Goal: Task Accomplishment & Management: Complete application form

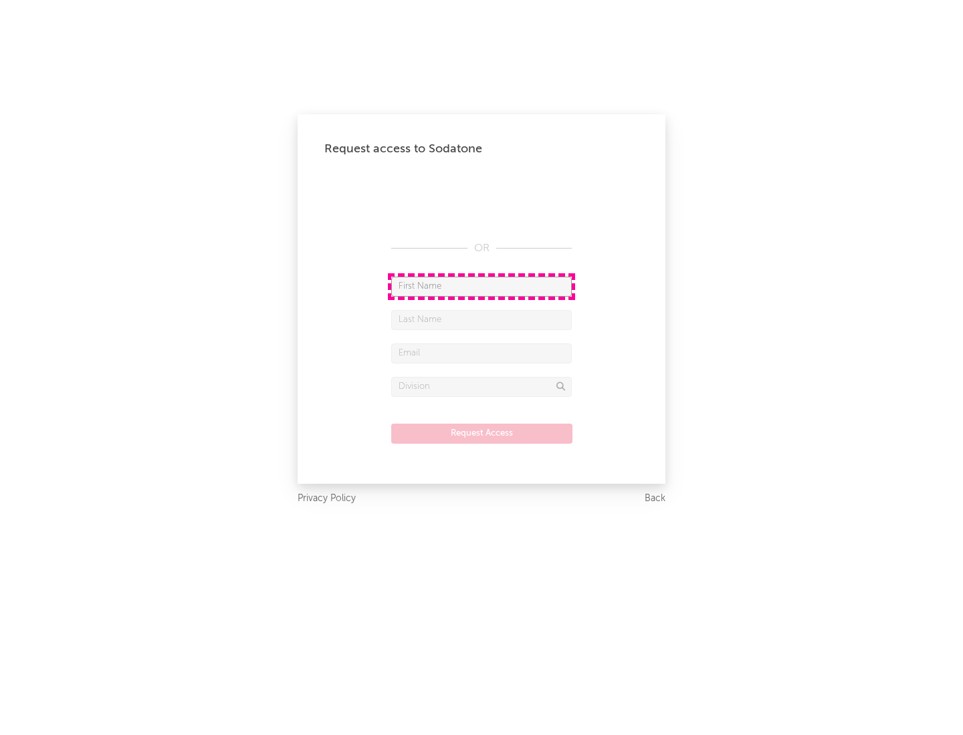
click at [481, 286] on input "text" at bounding box center [481, 287] width 181 height 20
type input "[PERSON_NAME]"
click at [481, 320] on input "text" at bounding box center [481, 320] width 181 height 20
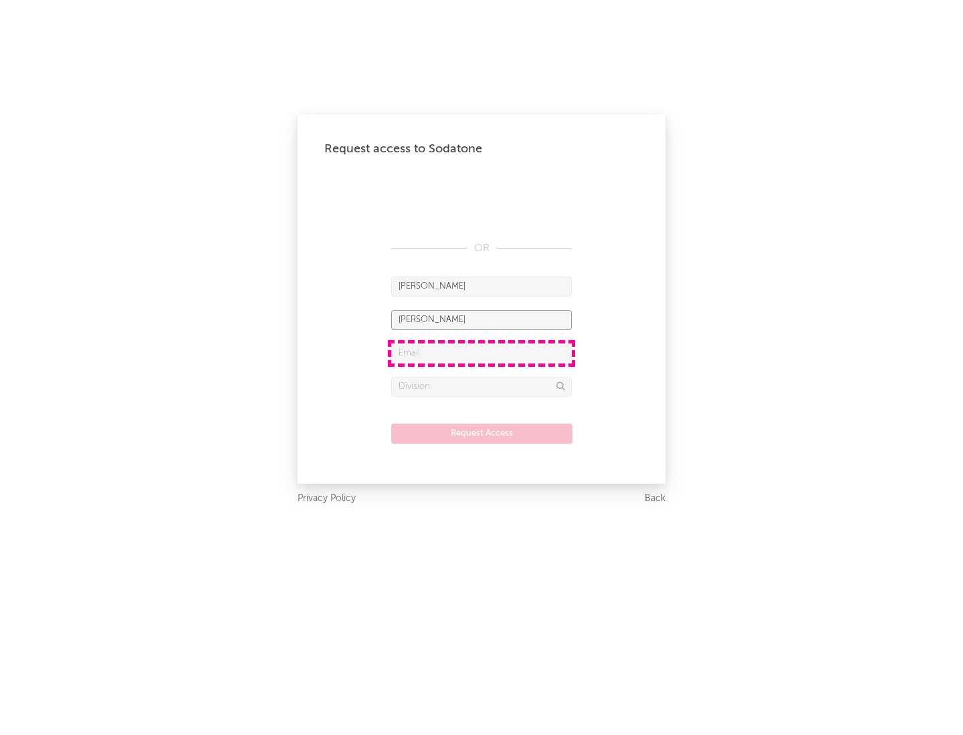
type input "[PERSON_NAME]"
click at [481, 353] on input "text" at bounding box center [481, 354] width 181 height 20
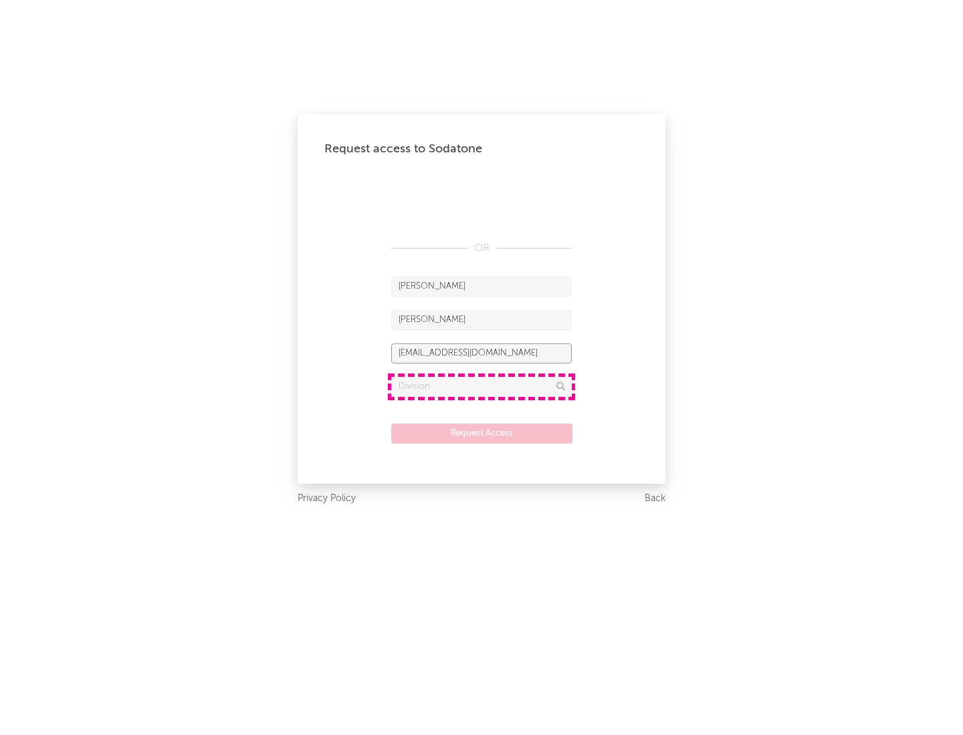
type input "[EMAIL_ADDRESS][DOMAIN_NAME]"
click at [481, 386] on input "text" at bounding box center [481, 387] width 181 height 20
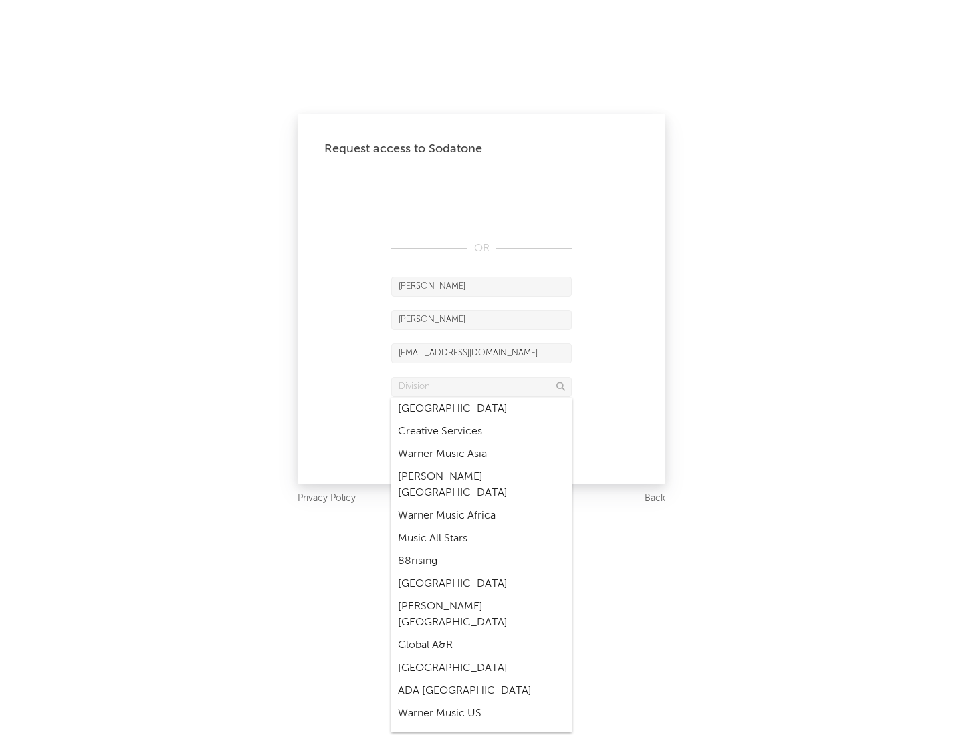
click at [481, 527] on div "Music All Stars" at bounding box center [481, 538] width 181 height 23
type input "Music All Stars"
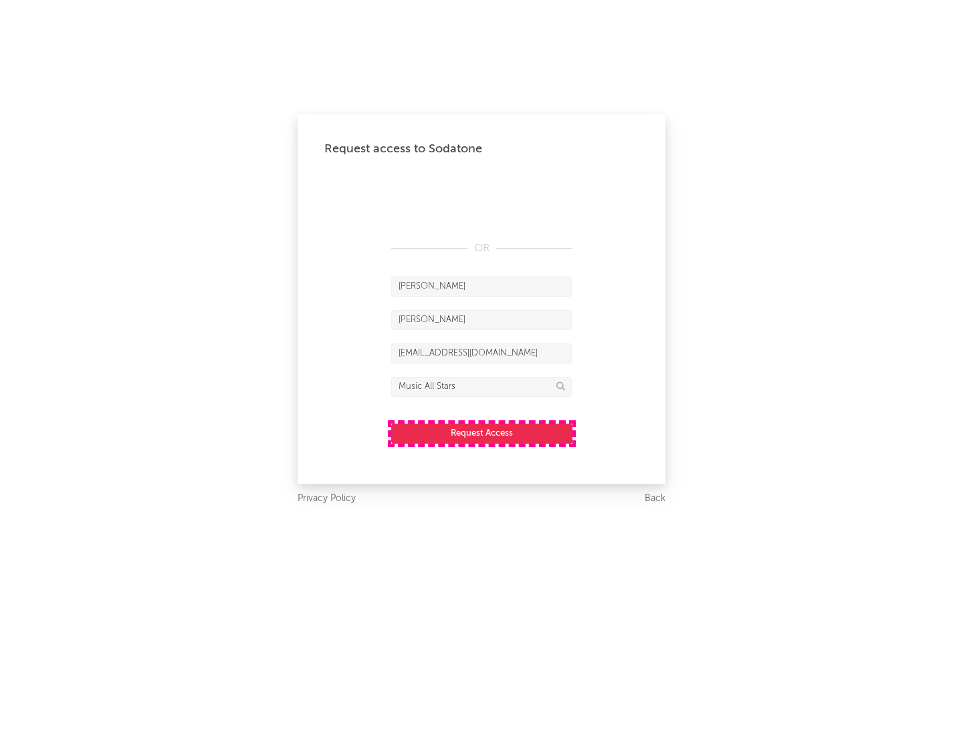
click at [481, 433] on button "Request Access" at bounding box center [481, 434] width 181 height 20
